Goal: Find specific page/section: Find specific page/section

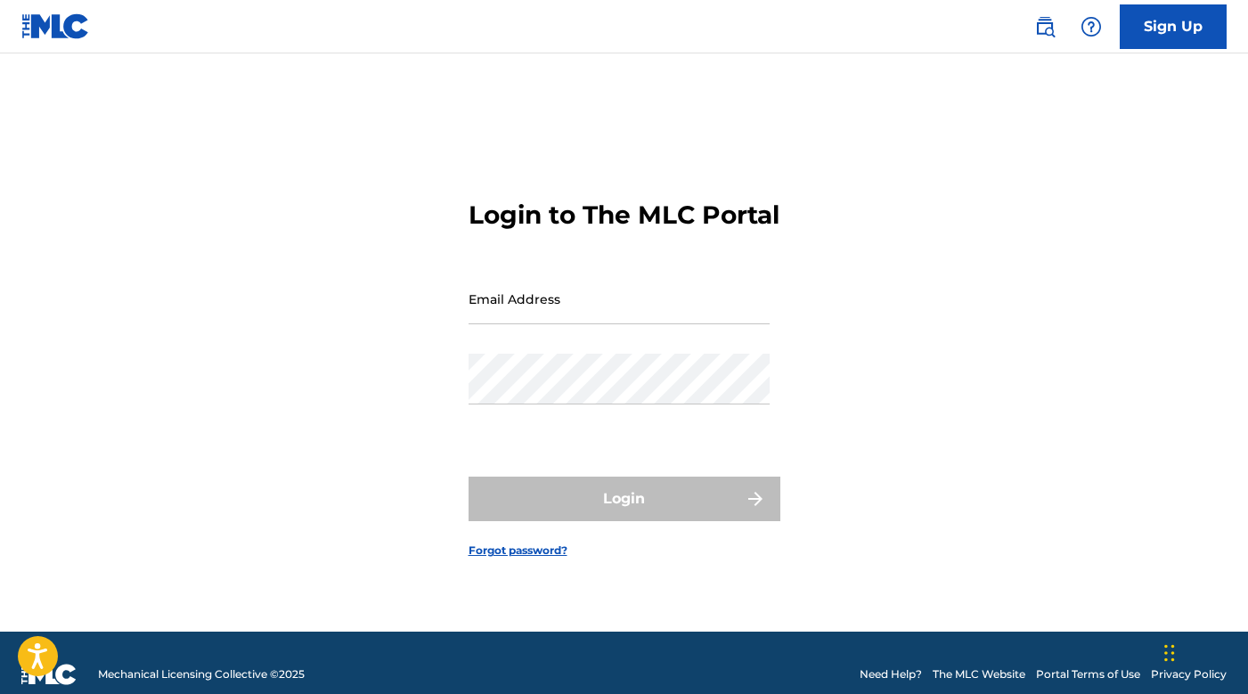
click at [579, 321] on input "Email Address" at bounding box center [619, 298] width 301 height 51
type input "[EMAIL_ADDRESS][DOMAIN_NAME]"
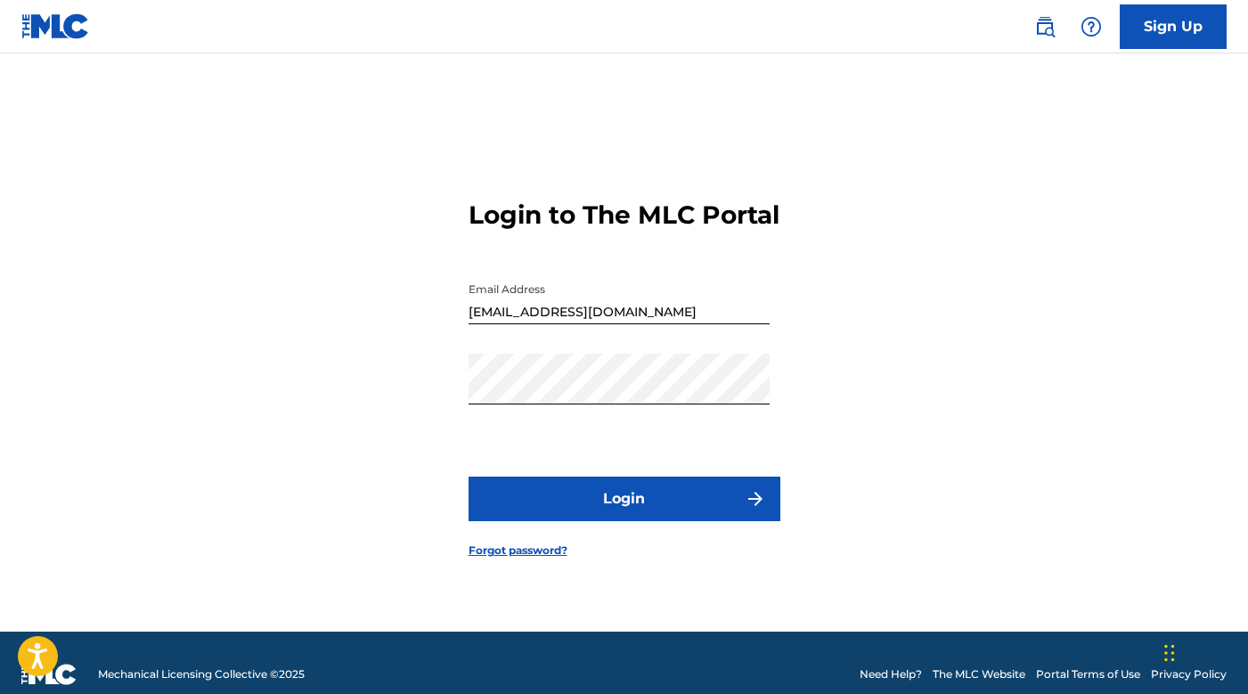
click at [591, 517] on button "Login" at bounding box center [625, 499] width 312 height 45
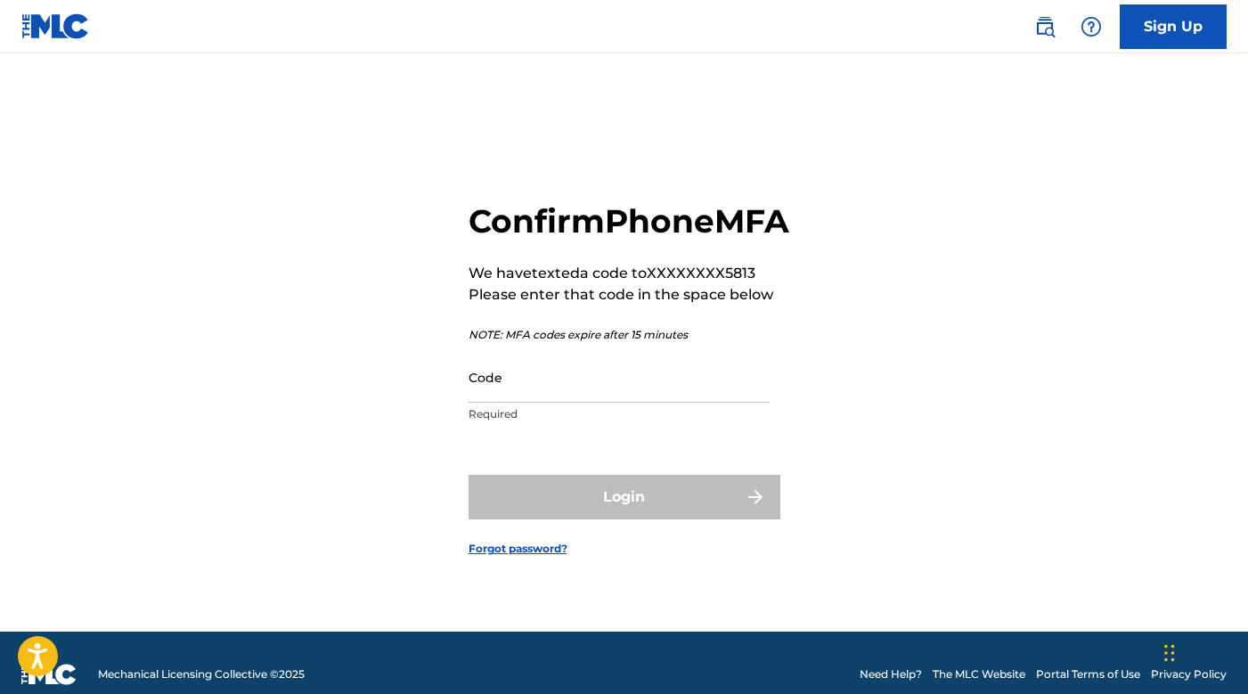
click at [591, 403] on input "Code" at bounding box center [619, 377] width 301 height 51
type input "104226"
click at [469, 475] on button "Login" at bounding box center [625, 497] width 312 height 45
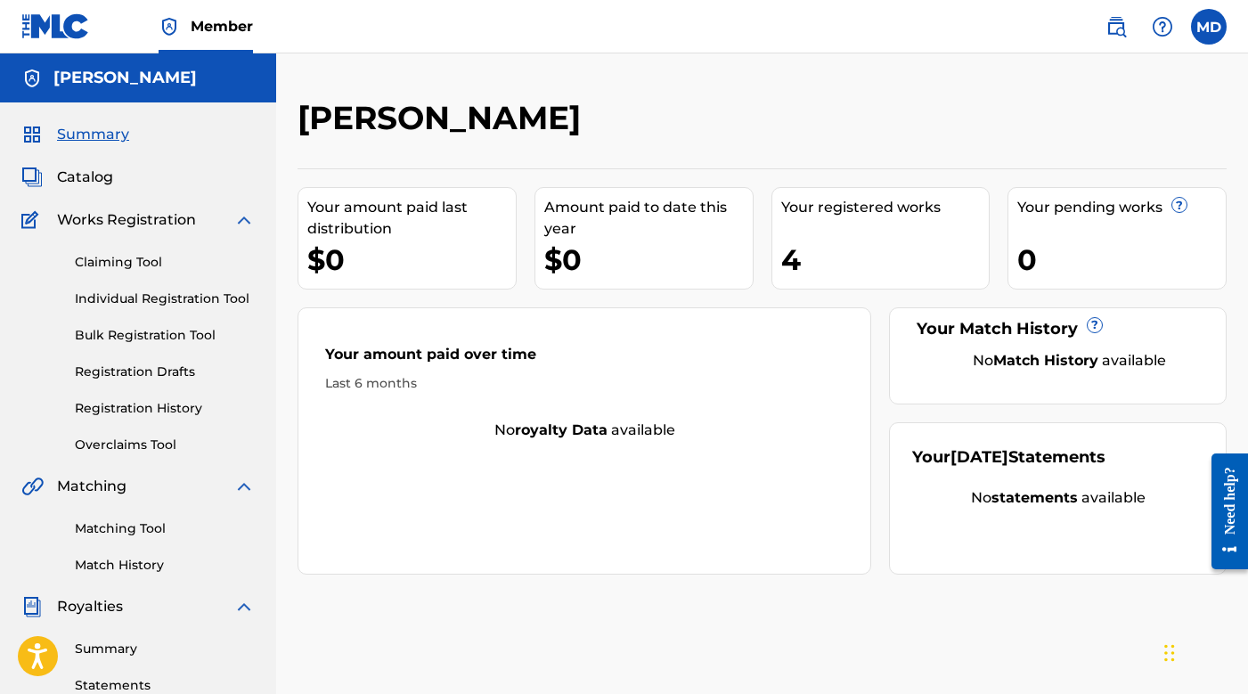
click at [113, 187] on div "Catalog" at bounding box center [137, 177] width 233 height 21
click at [97, 173] on span "Catalog" at bounding box center [85, 177] width 56 height 21
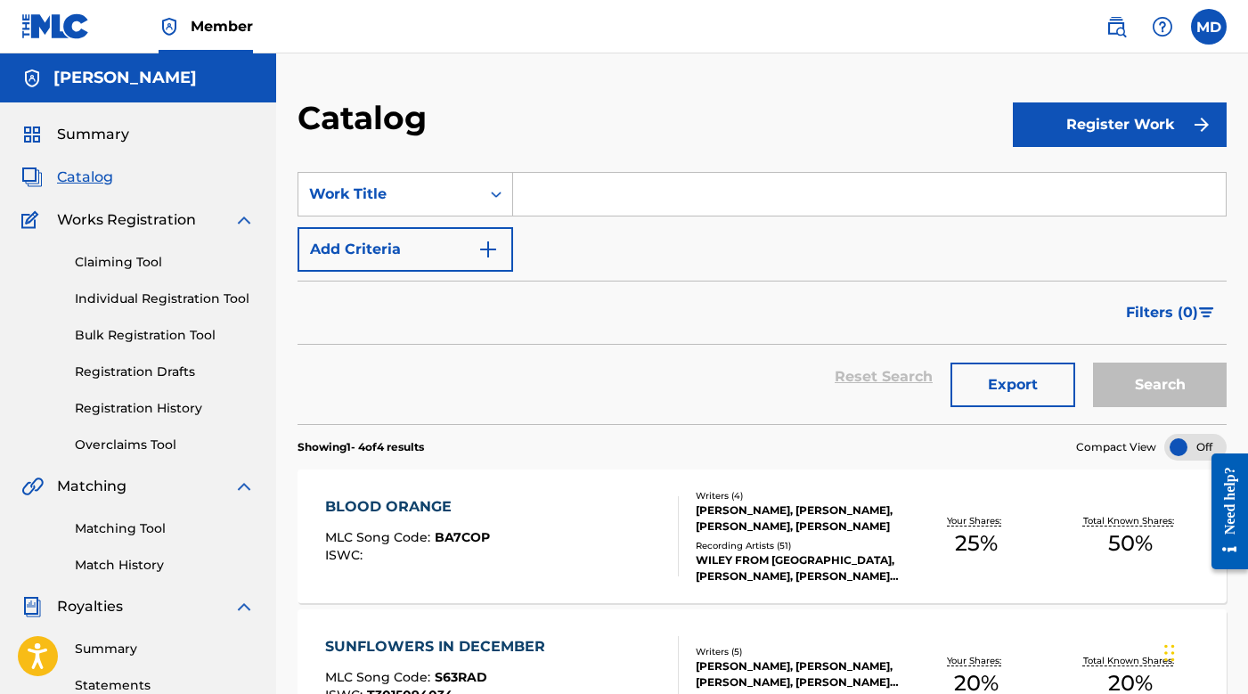
click at [128, 134] on div "Summary" at bounding box center [137, 134] width 233 height 21
click at [113, 130] on span "Summary" at bounding box center [93, 134] width 72 height 21
